Goal: Navigation & Orientation: Find specific page/section

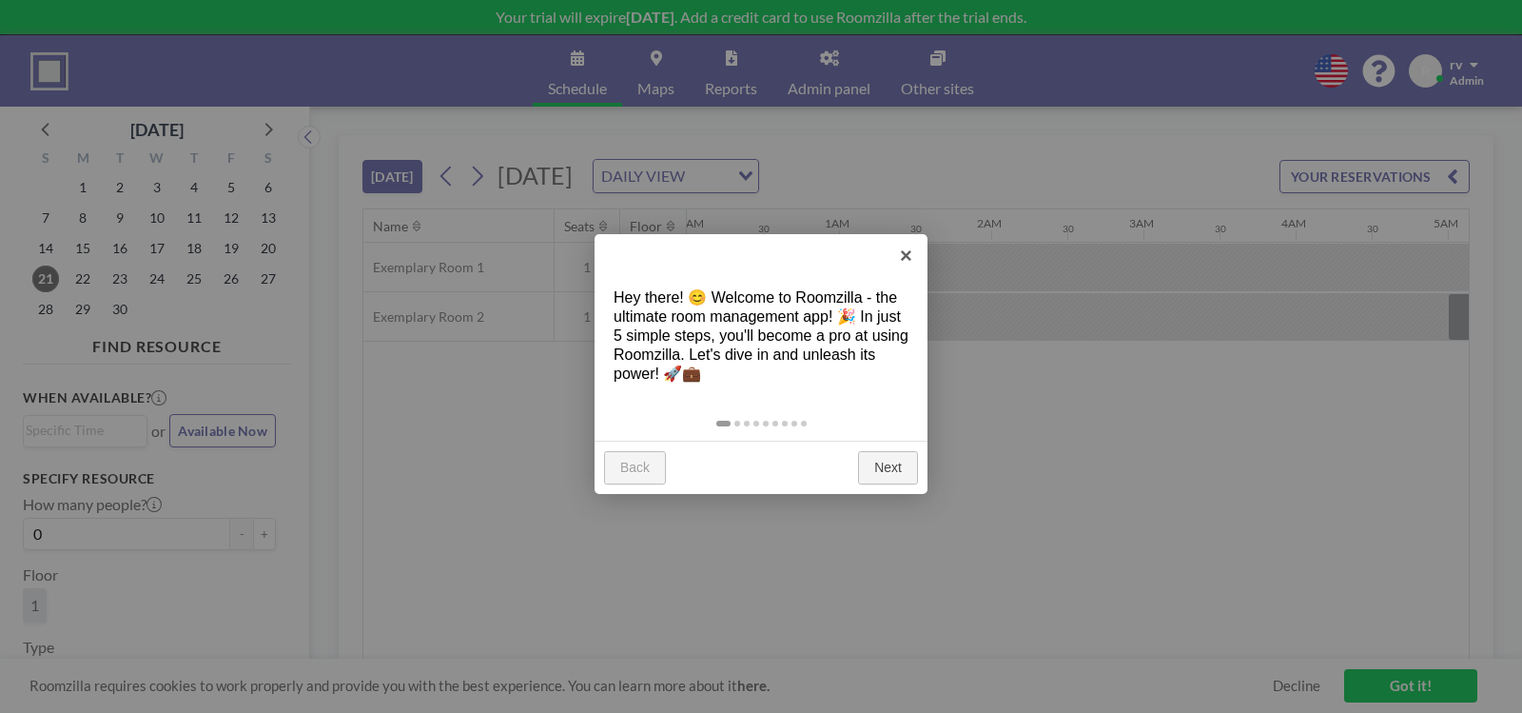
scroll to position [0, 2872]
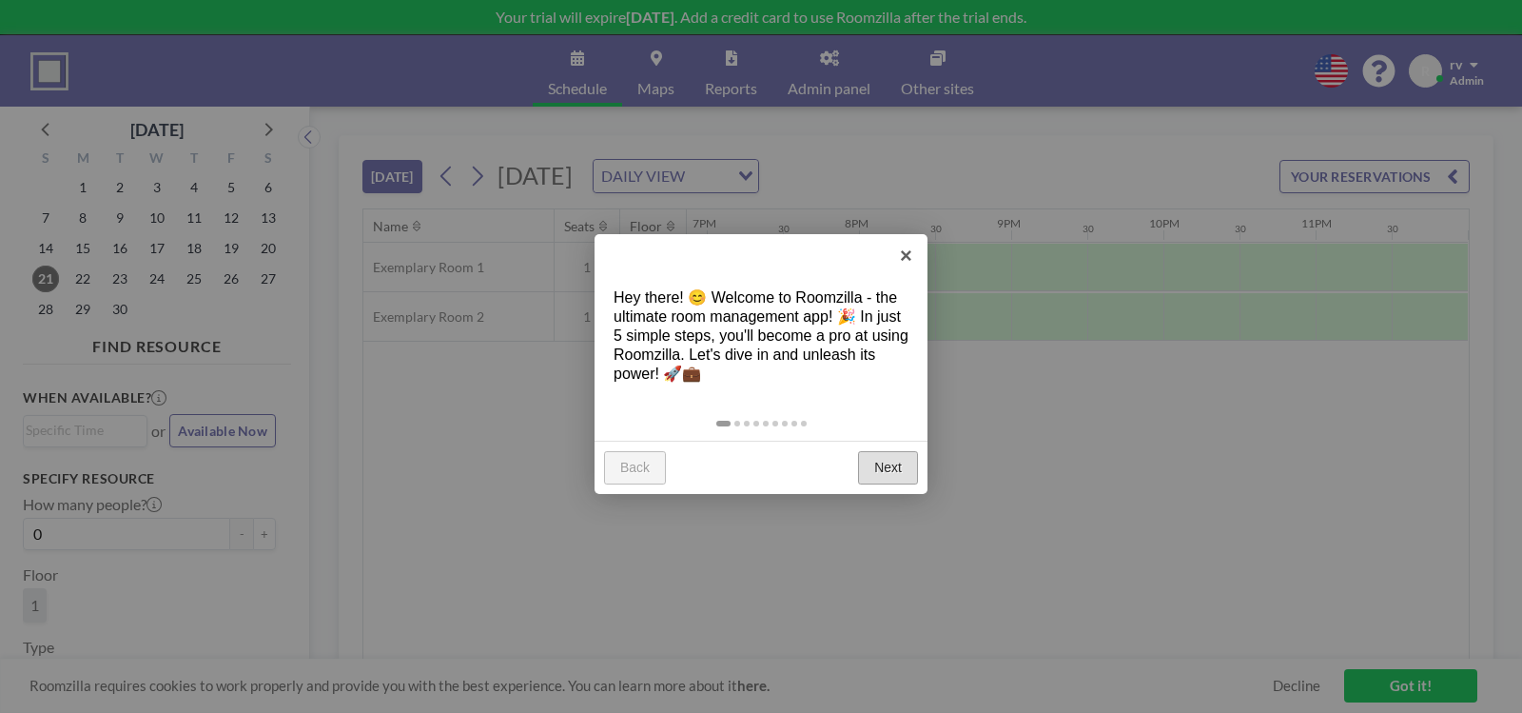
click at [892, 463] on link "Next" at bounding box center [888, 468] width 60 height 34
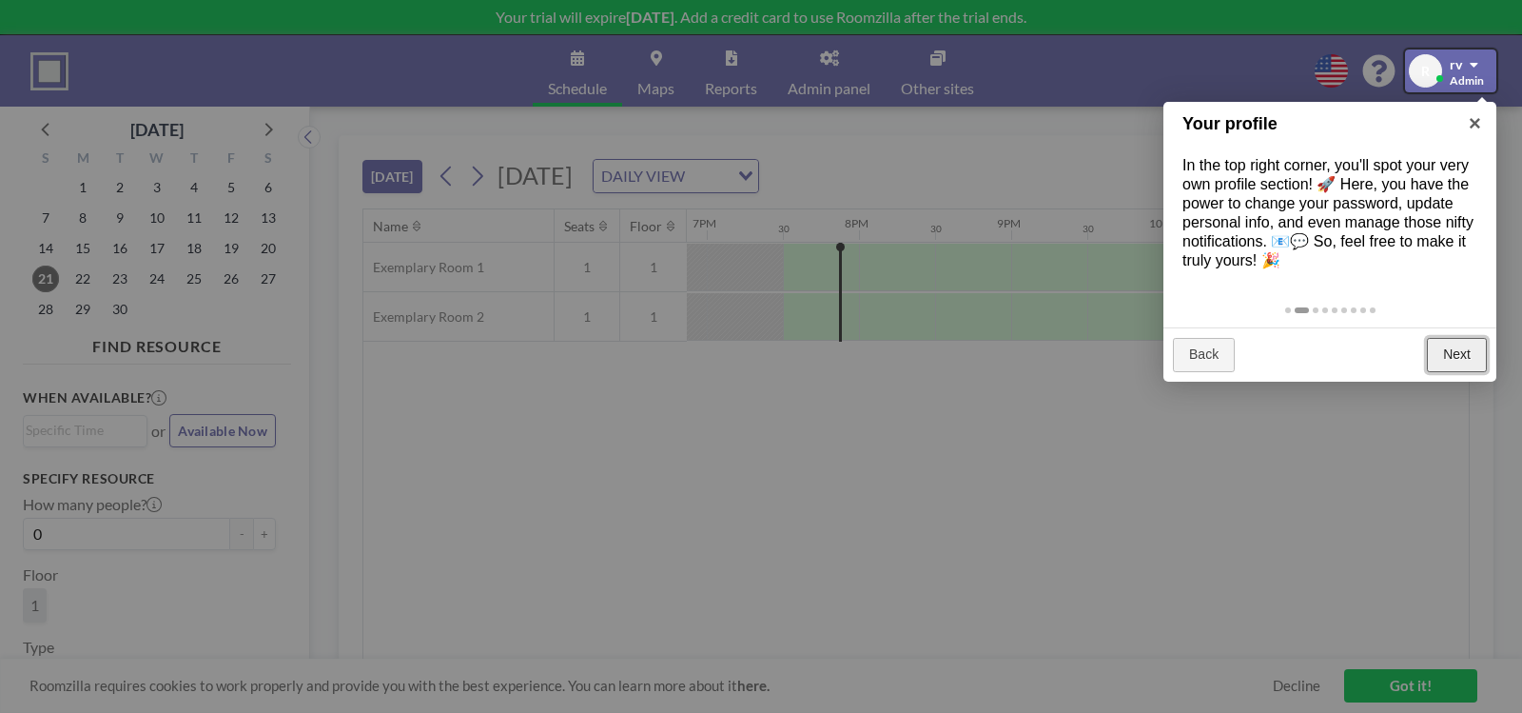
click at [1462, 356] on link "Next" at bounding box center [1457, 355] width 60 height 34
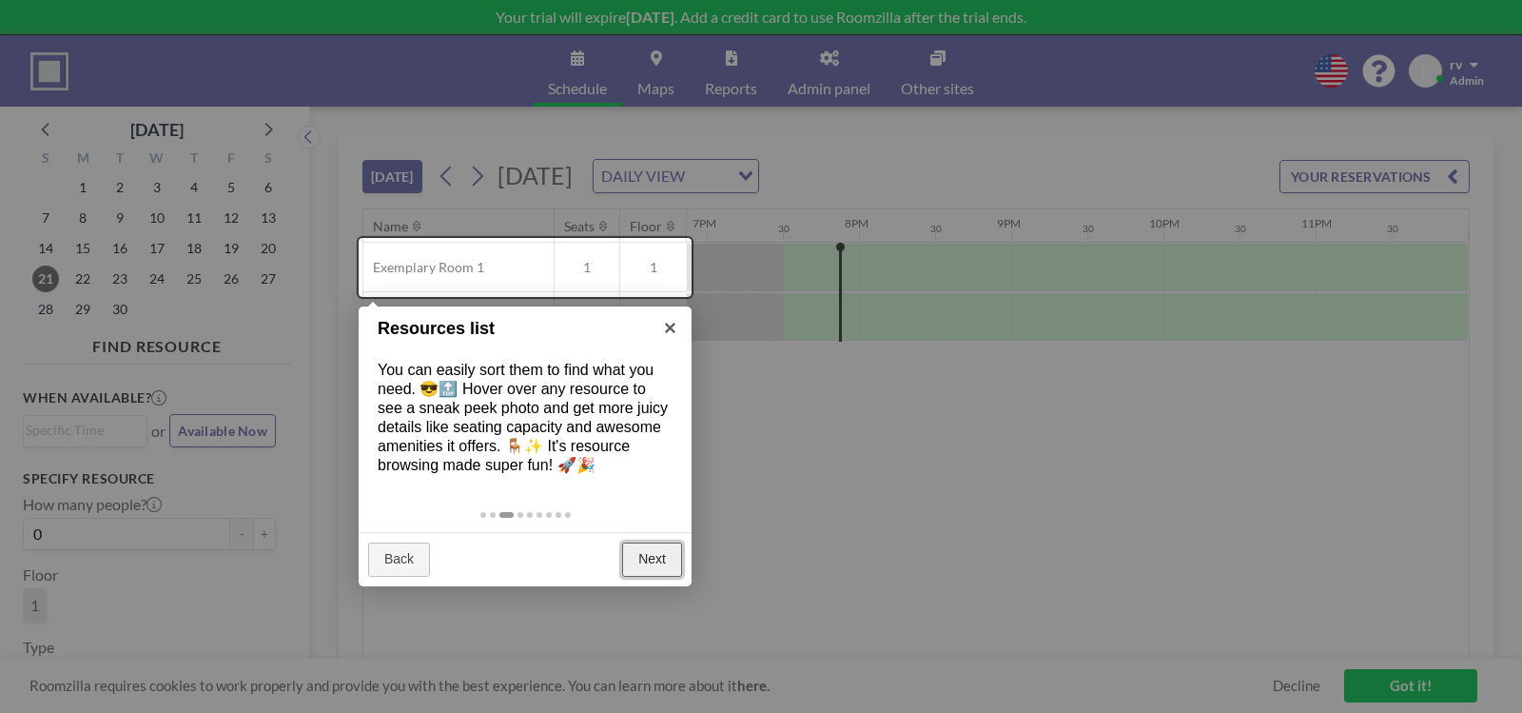
click at [665, 555] on link "Next" at bounding box center [652, 559] width 60 height 34
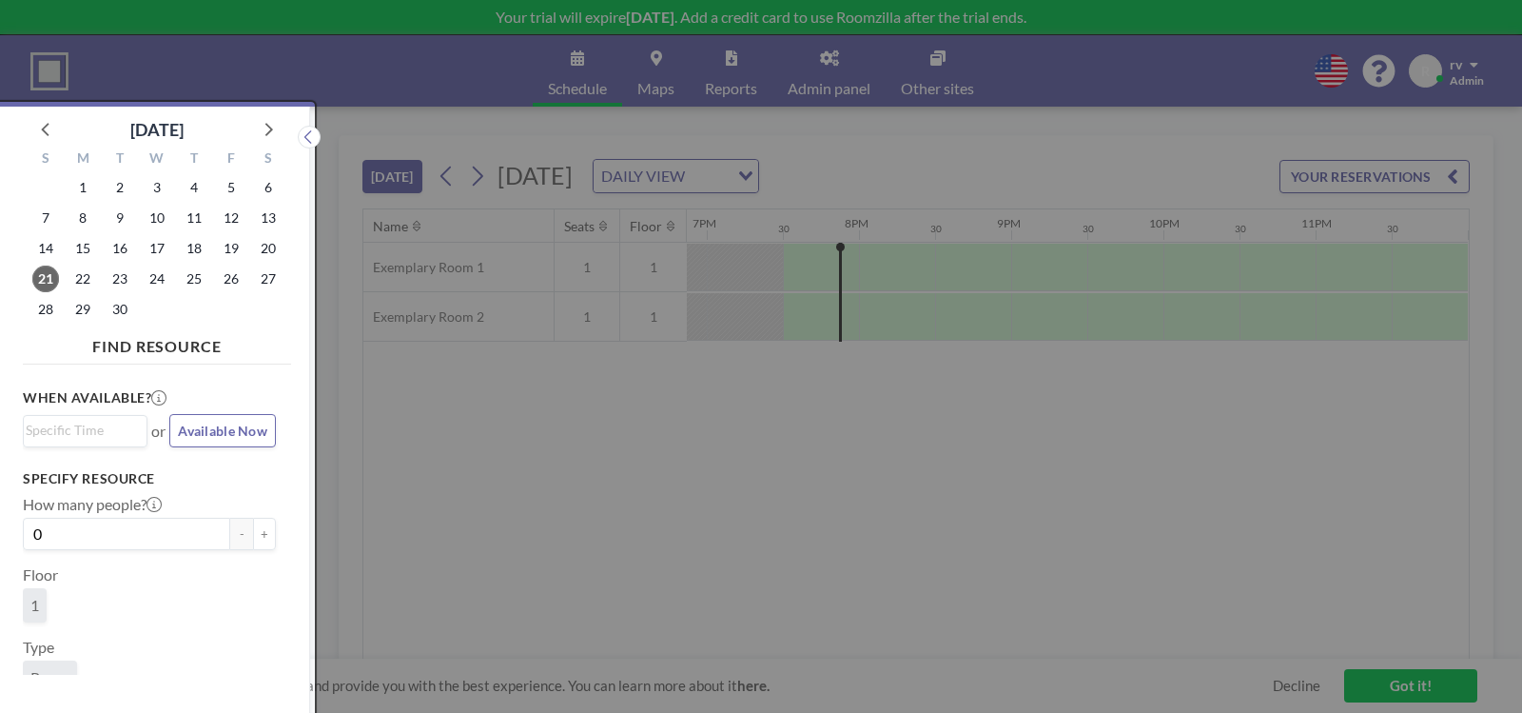
scroll to position [5, 0]
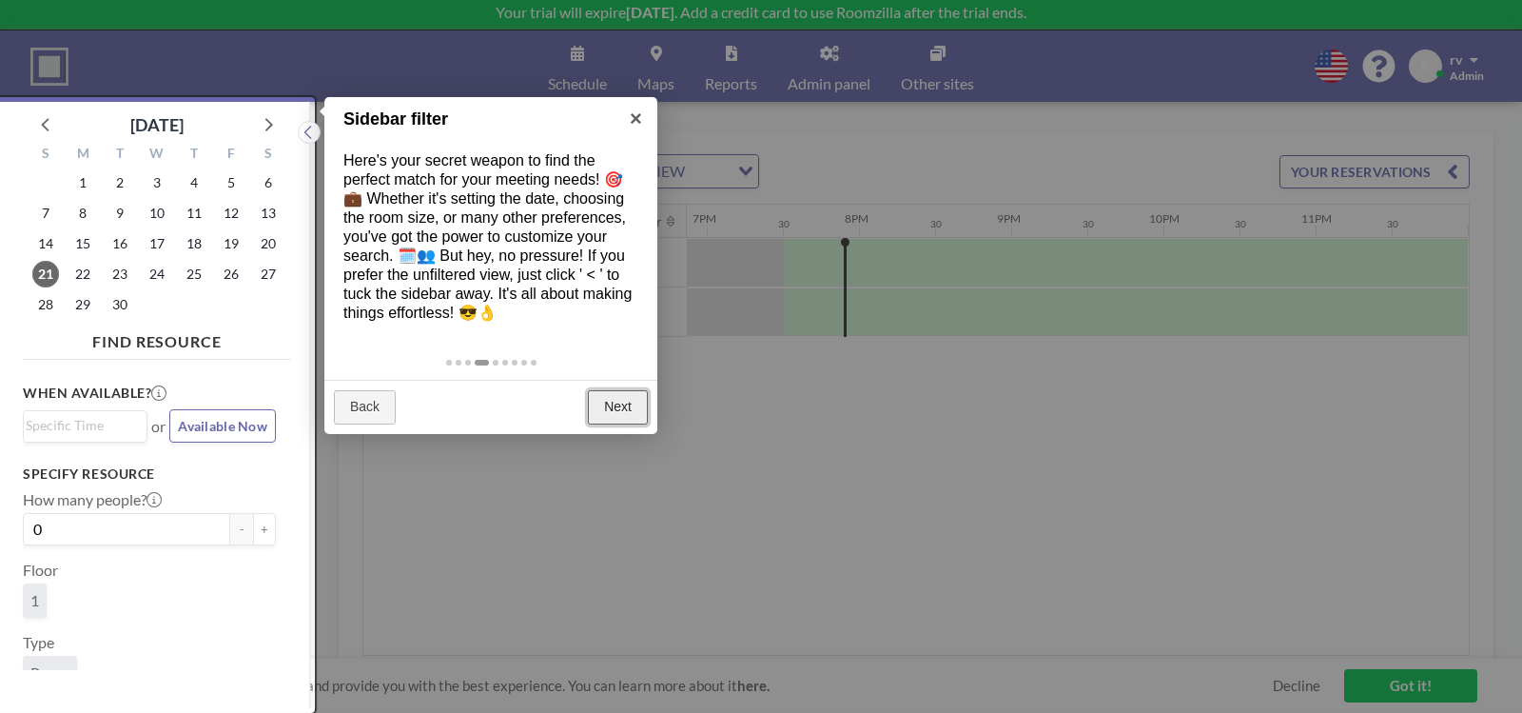
click at [624, 398] on link "Next" at bounding box center [618, 407] width 60 height 34
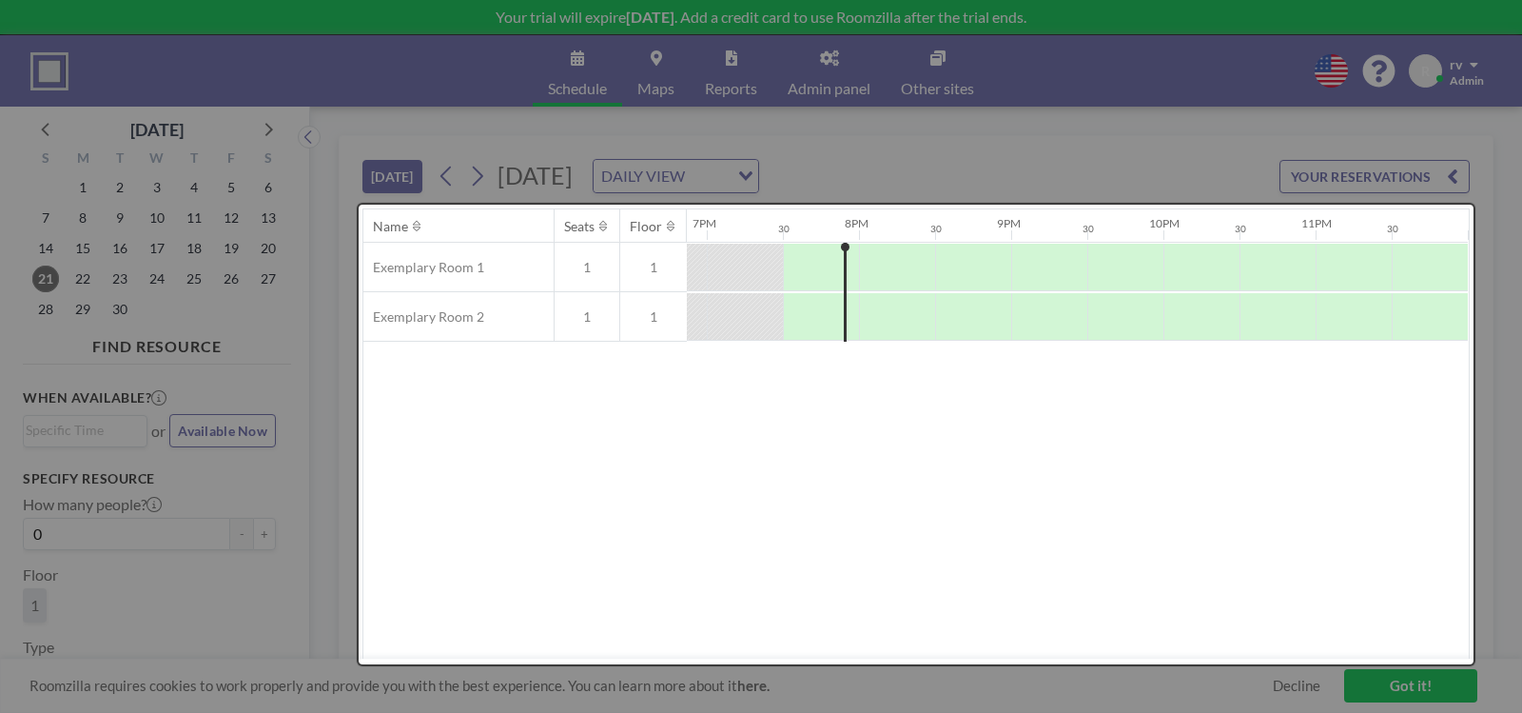
scroll to position [0, 0]
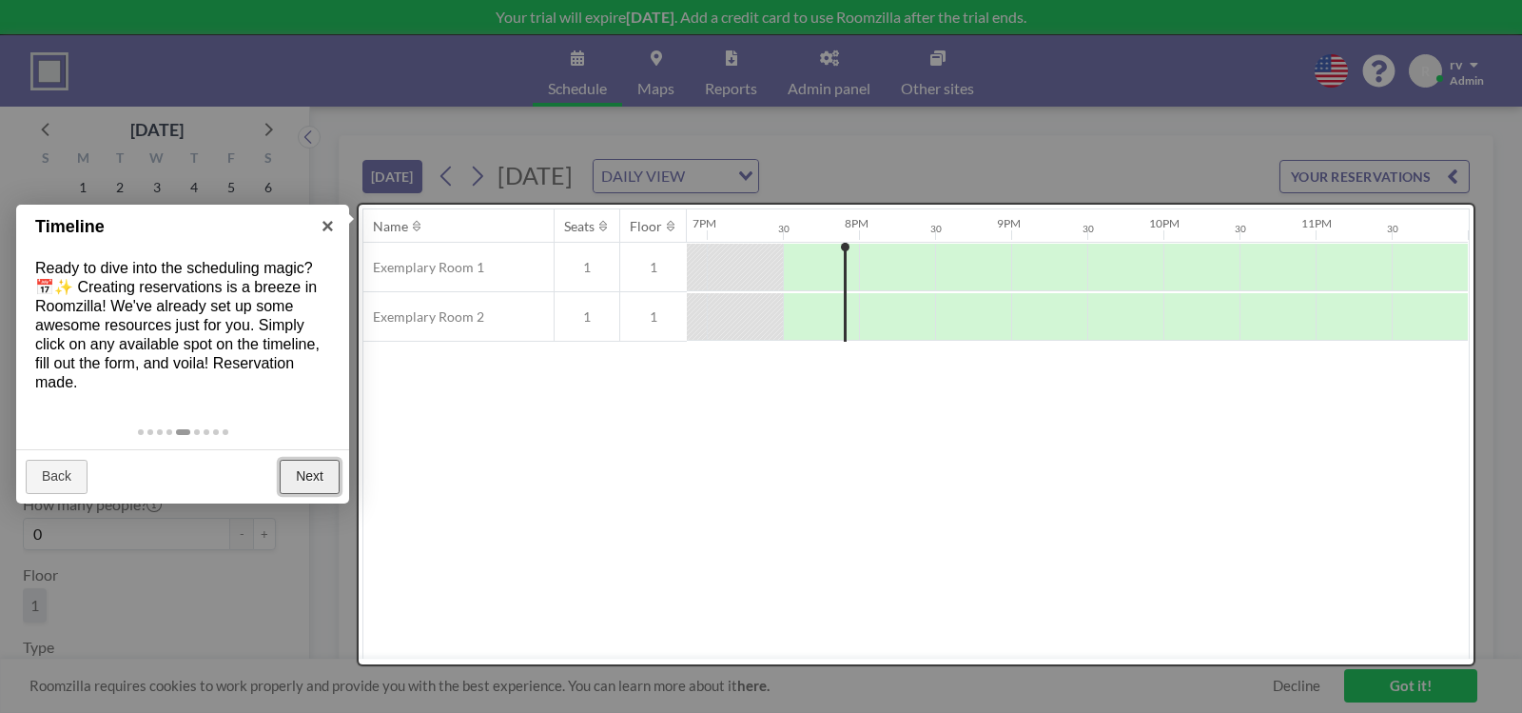
click at [329, 470] on link "Next" at bounding box center [310, 477] width 60 height 34
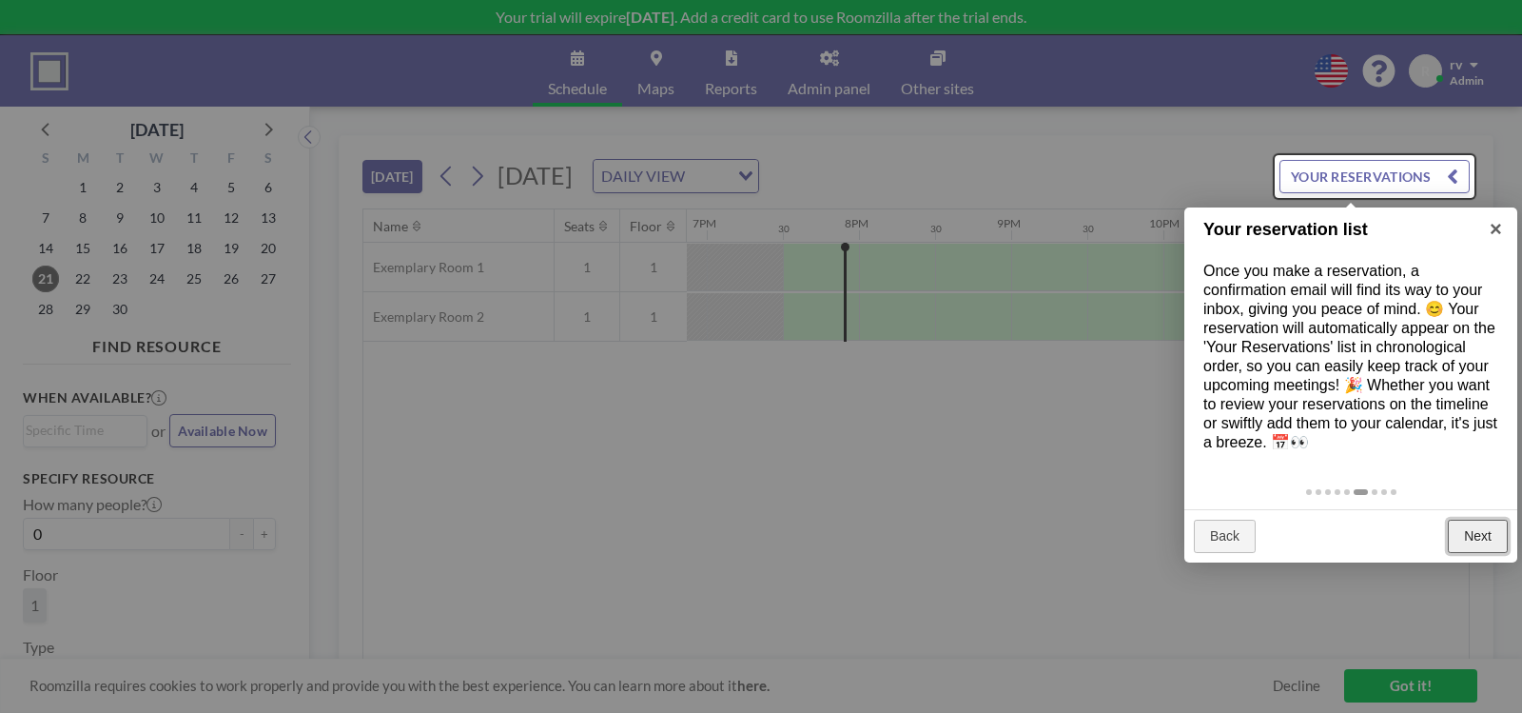
click at [1483, 535] on link "Next" at bounding box center [1478, 536] width 60 height 34
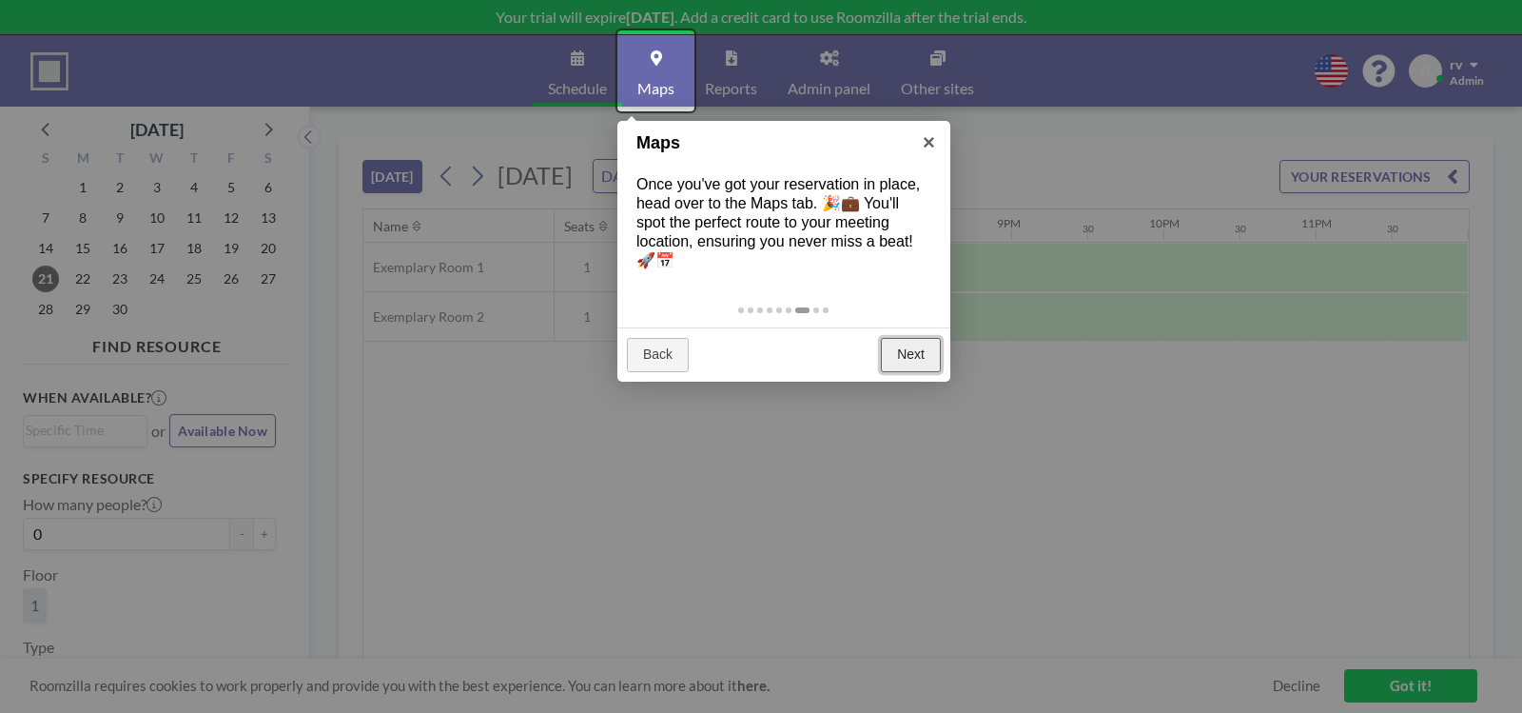
click at [905, 349] on link "Next" at bounding box center [911, 355] width 60 height 34
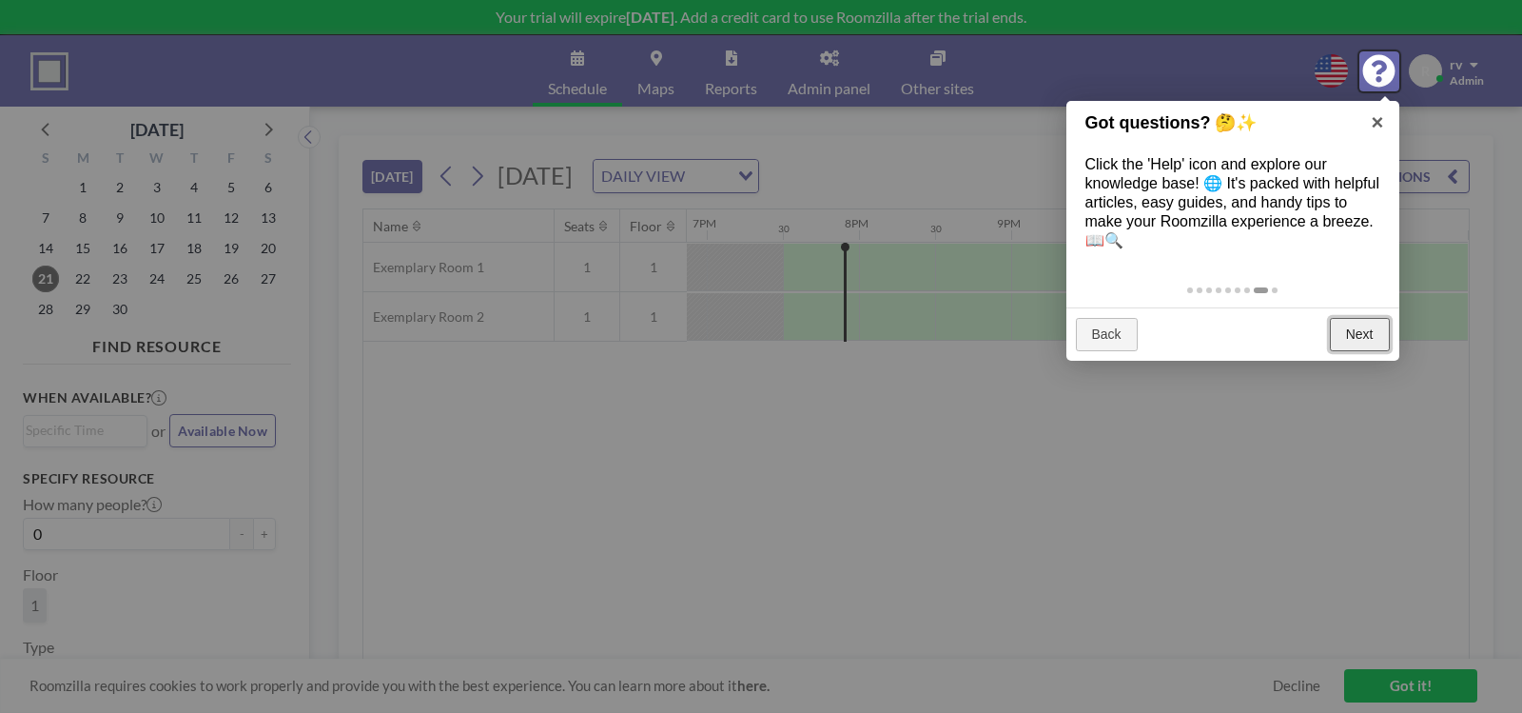
click at [1380, 338] on link "Next" at bounding box center [1360, 335] width 60 height 34
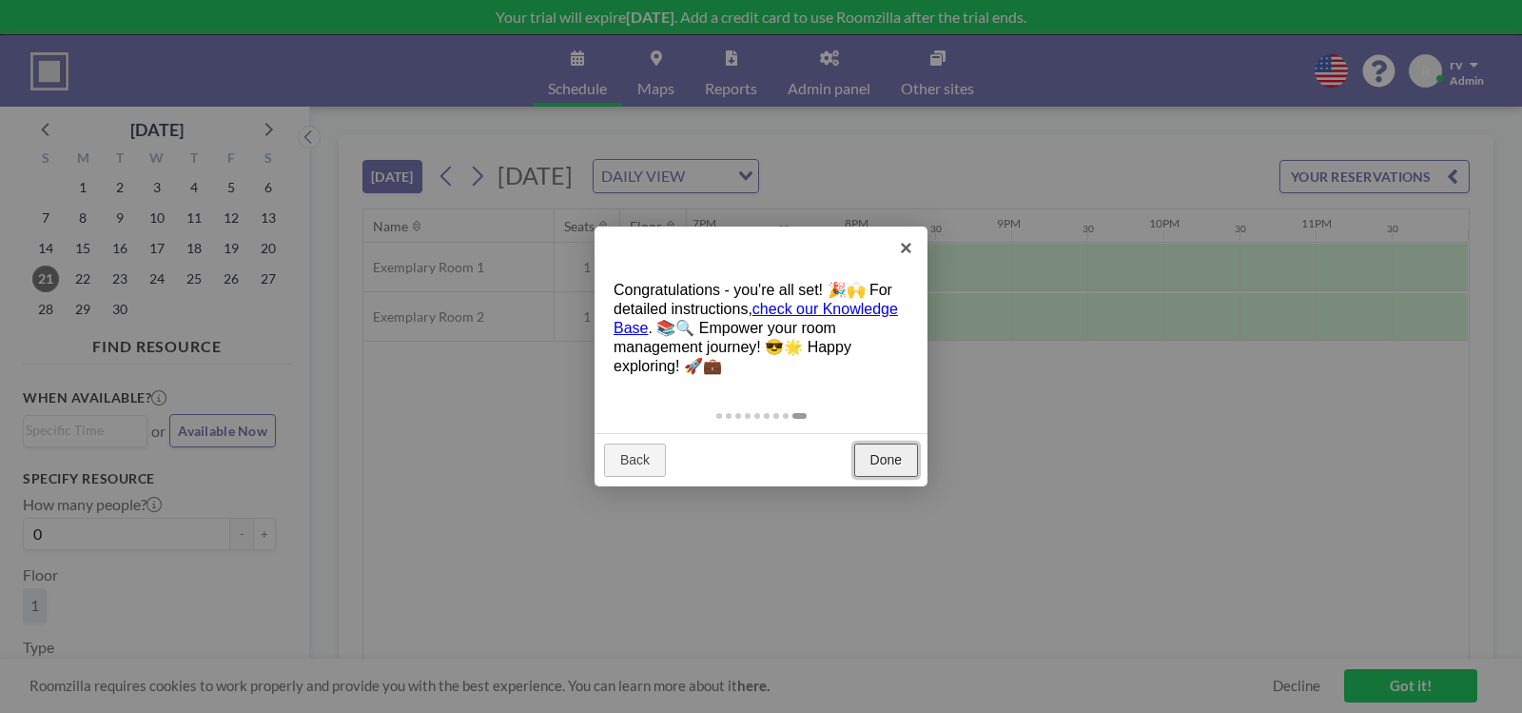
click at [868, 458] on link "Done" at bounding box center [886, 460] width 64 height 34
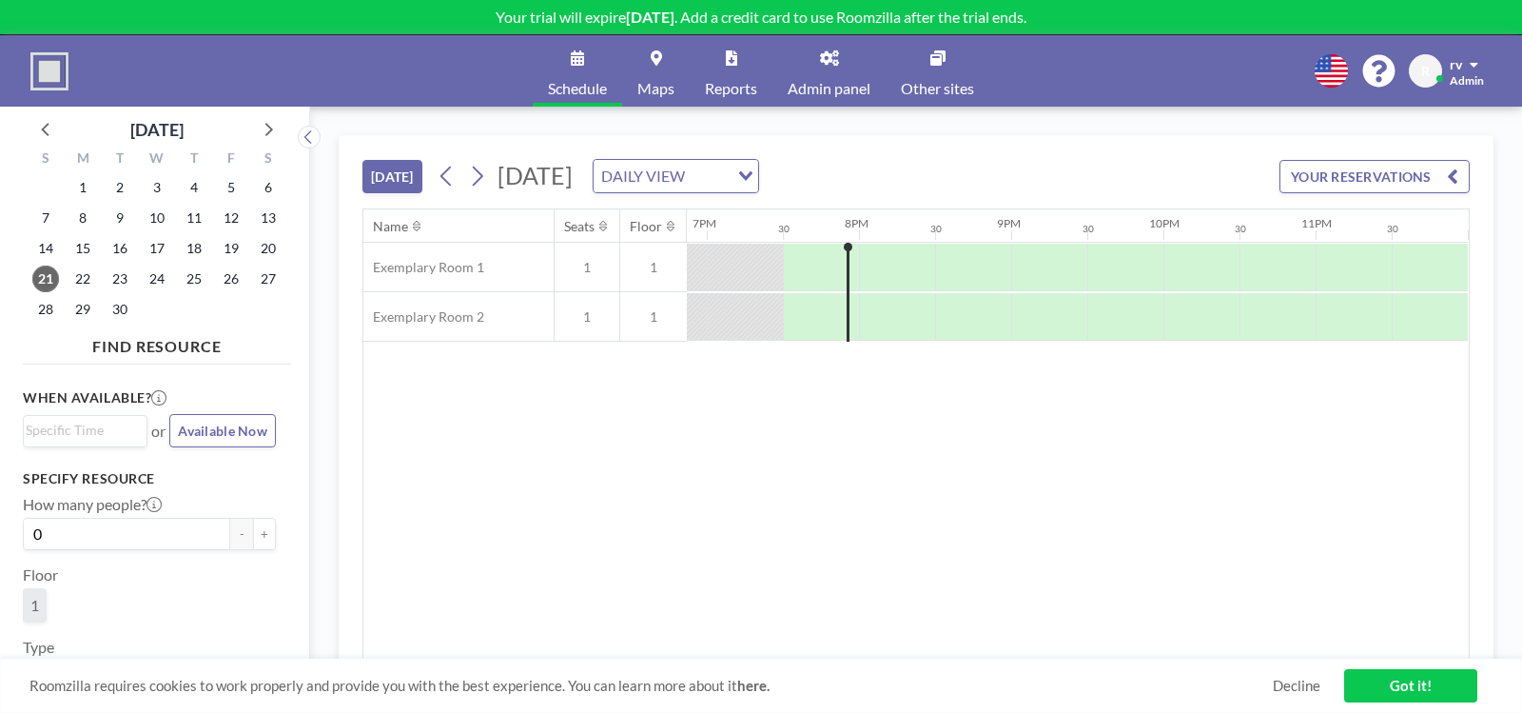
click at [846, 77] on link "Admin panel" at bounding box center [829, 70] width 113 height 71
